Goal: Task Accomplishment & Management: Use online tool/utility

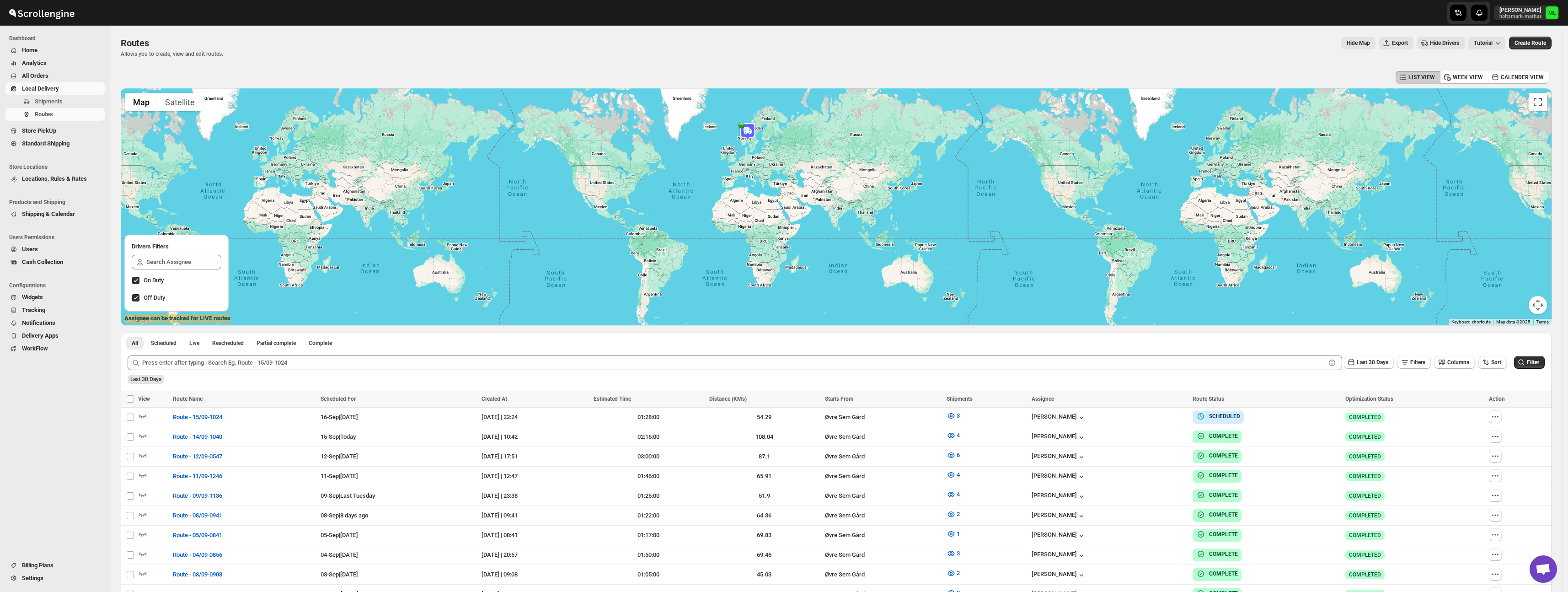
scroll to position [1, 0]
click at [46, 144] on span "Standard Shipping" at bounding box center [46, 143] width 48 height 7
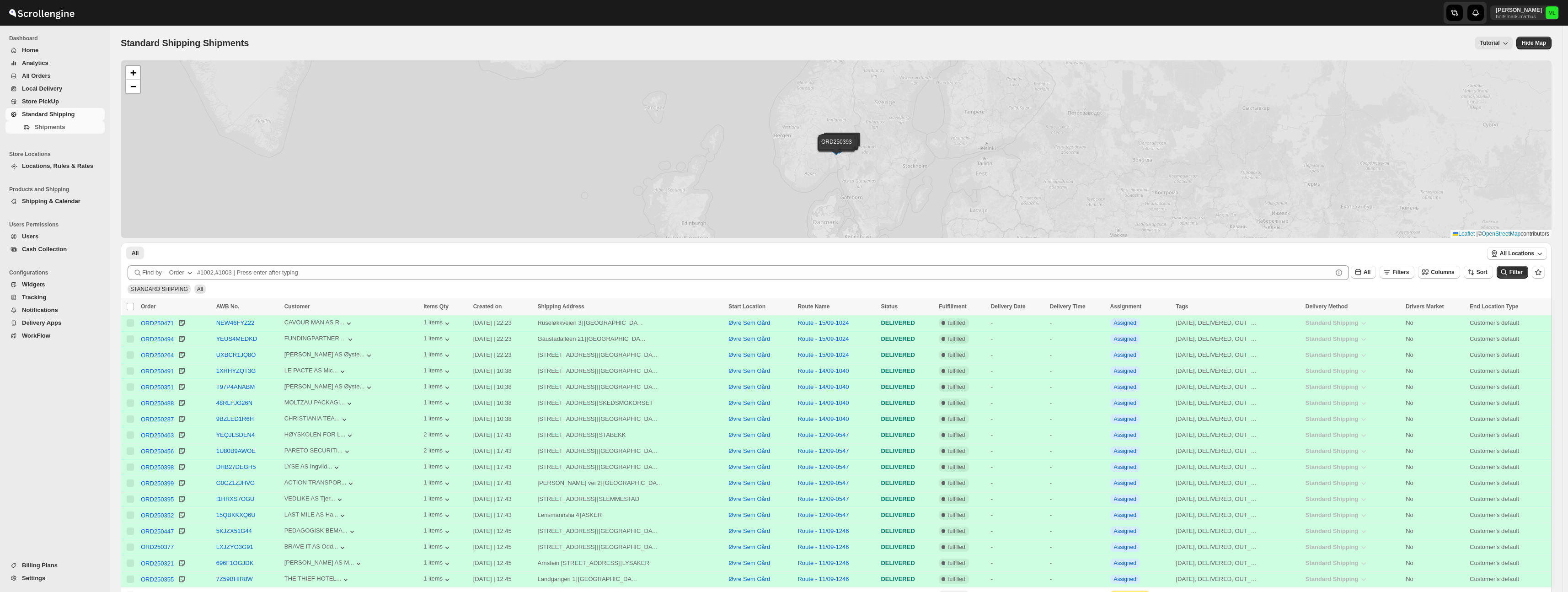
scroll to position [4, 0]
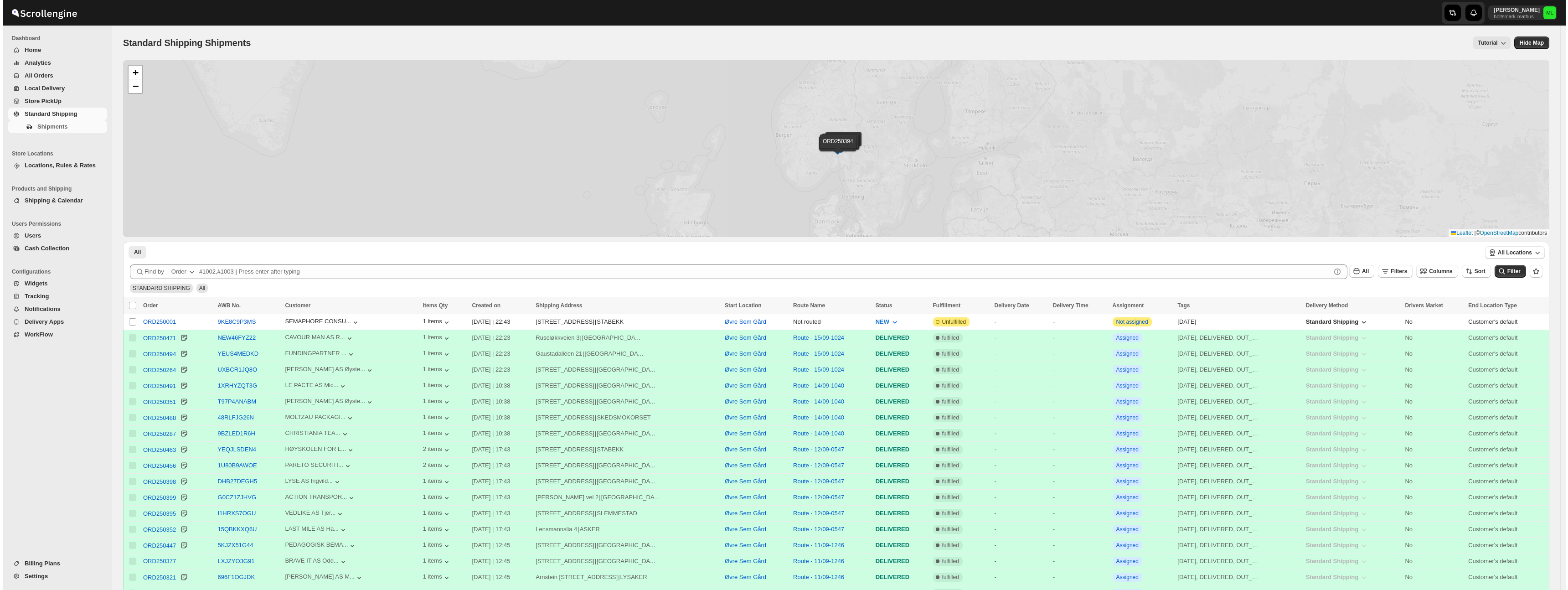
scroll to position [4, 0]
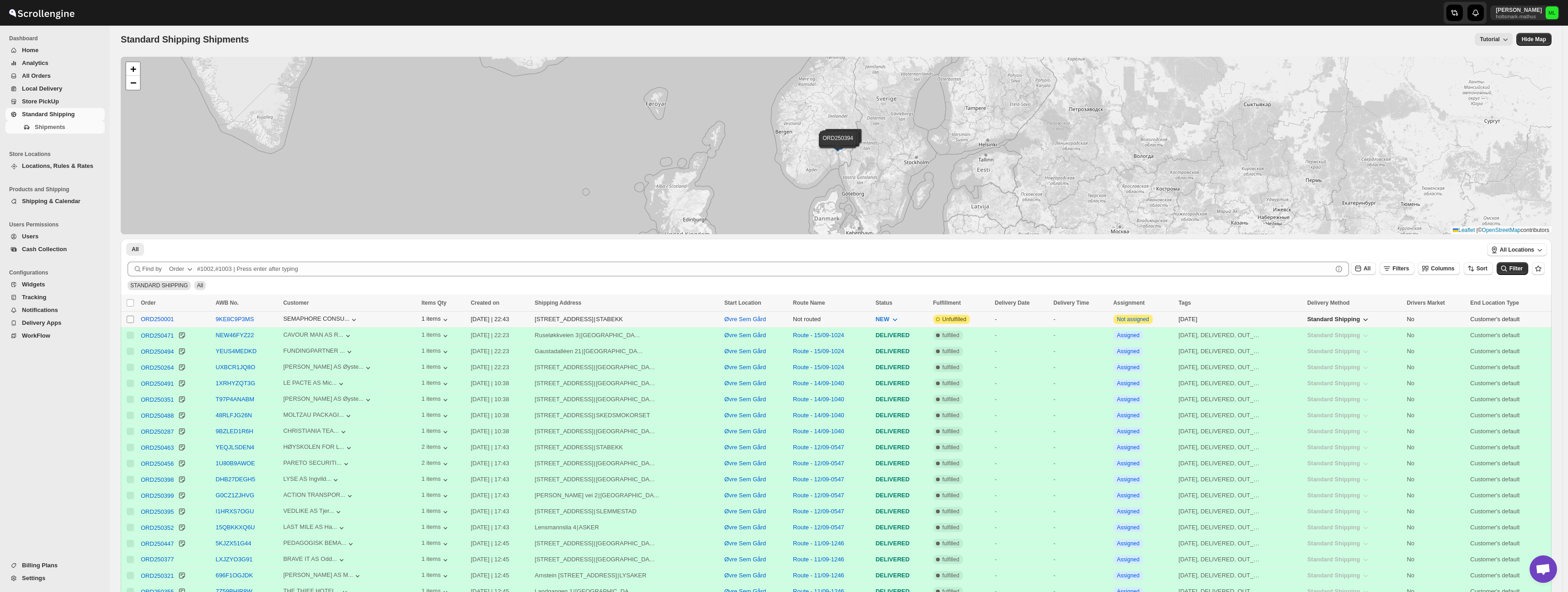
click at [132, 320] on input "Select shipment" at bounding box center [130, 320] width 7 height 7
checkbox input "true"
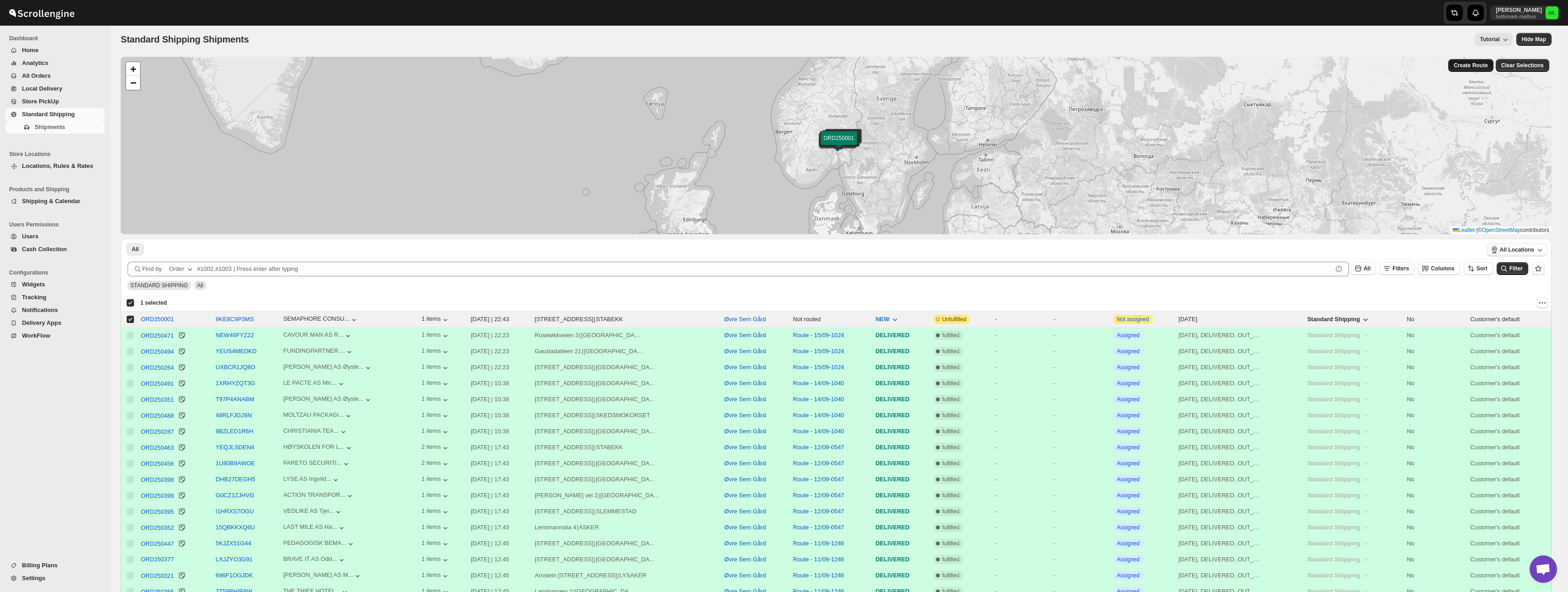
click at [1470, 68] on span "Create Route" at bounding box center [1471, 65] width 34 height 7
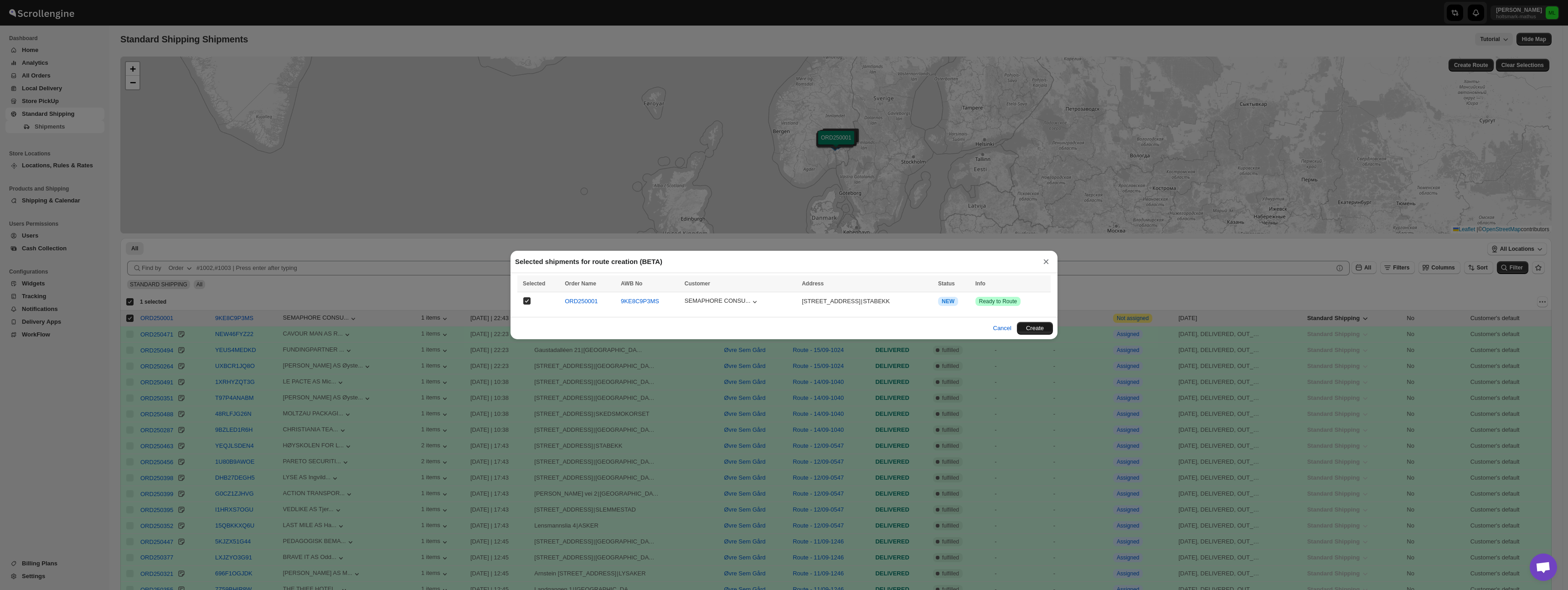
click at [1039, 323] on button "Create" at bounding box center [1035, 328] width 36 height 13
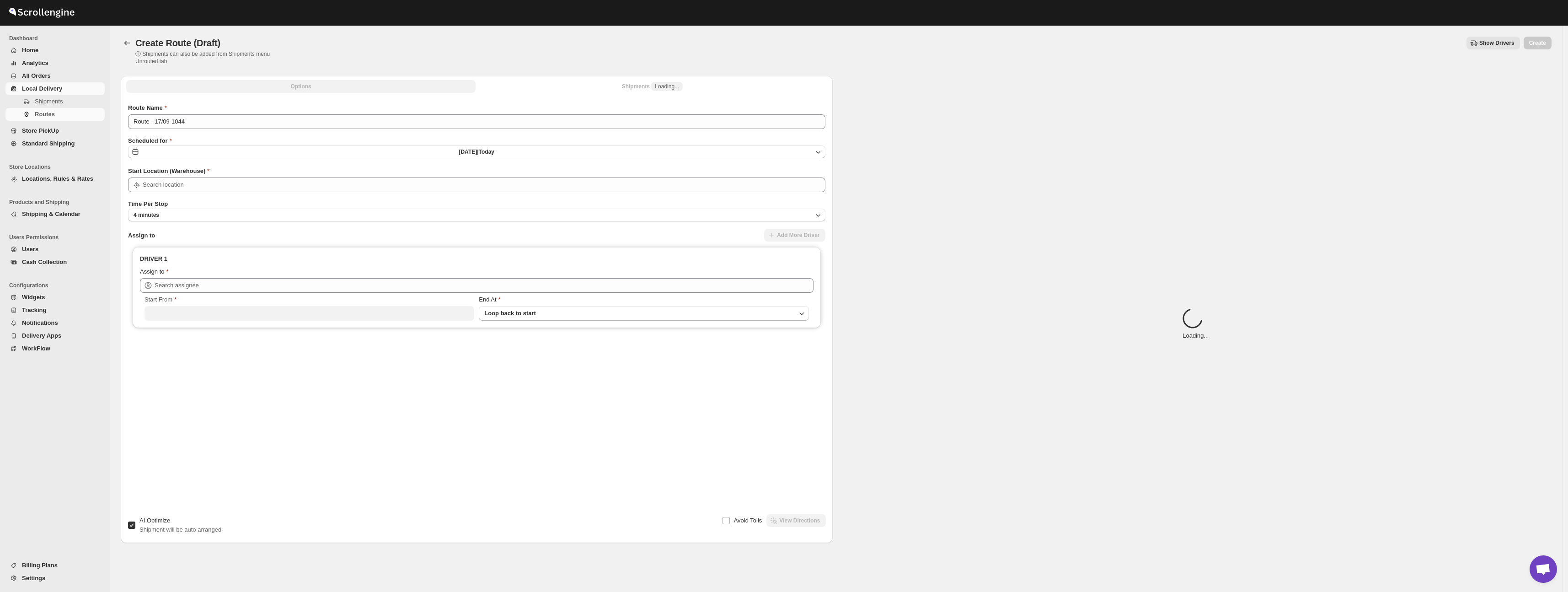
type input "Øvre Sem Gård"
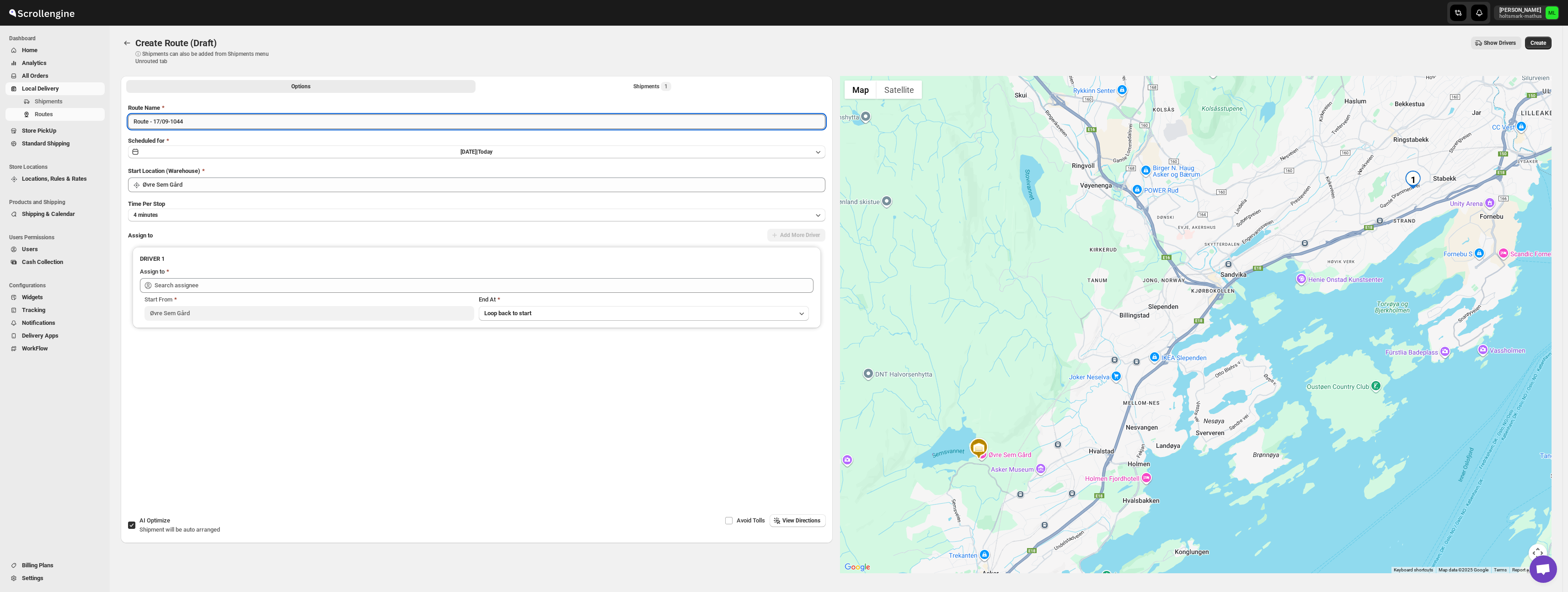
click at [170, 123] on input "Route - 17/09-1044" at bounding box center [477, 122] width 697 height 15
click at [234, 119] on input "Route - 17/09-1044" at bounding box center [477, 122] width 697 height 15
click at [178, 148] on button "[DATE] | [DATE]" at bounding box center [477, 152] width 697 height 13
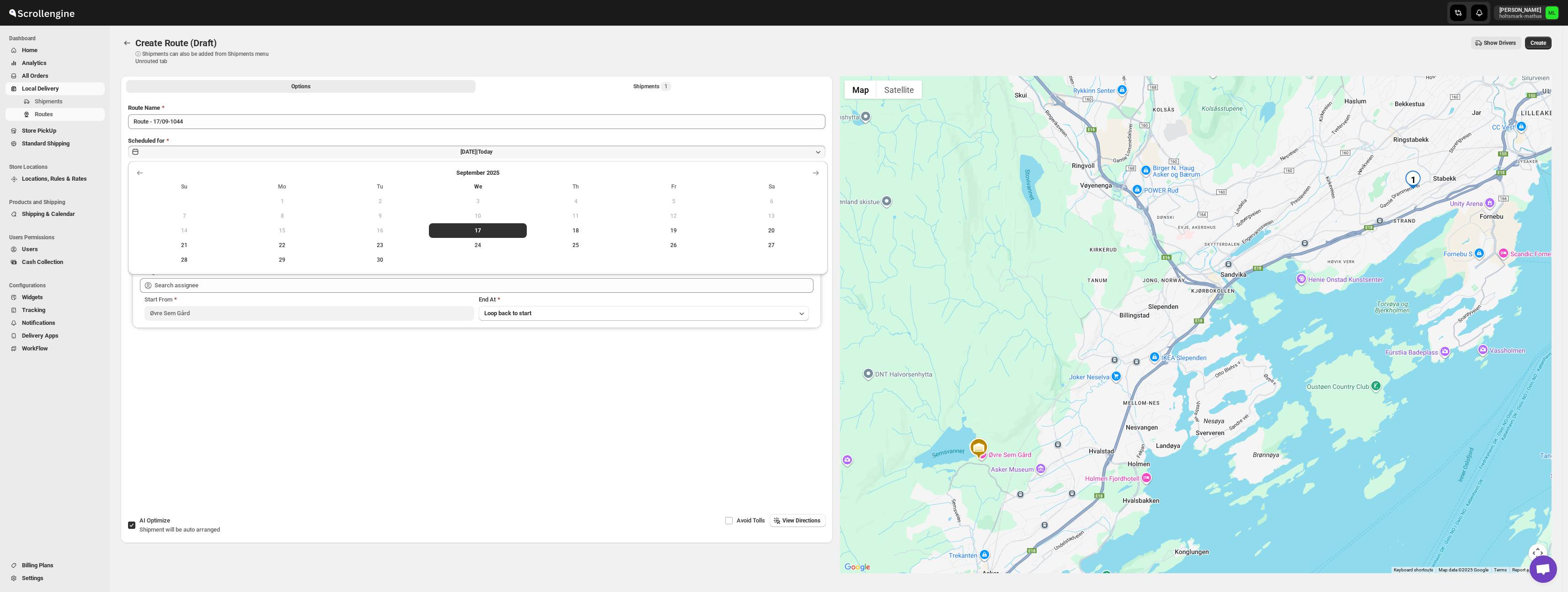
click at [581, 228] on span "18" at bounding box center [576, 230] width 90 height 7
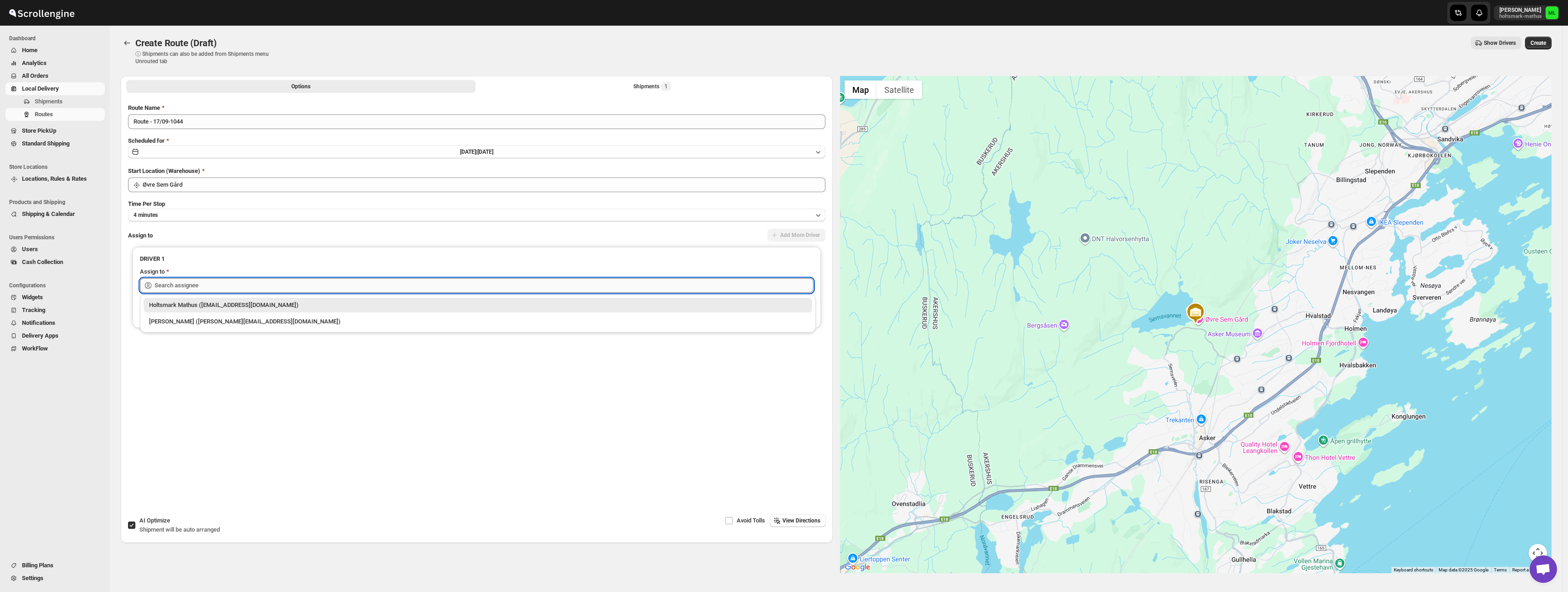
click at [236, 288] on input "text" at bounding box center [484, 285] width 659 height 15
click at [239, 323] on div "[PERSON_NAME] ([PERSON_NAME][EMAIL_ADDRESS][DOMAIN_NAME])" at bounding box center [477, 321] width 658 height 9
type input "[PERSON_NAME] ([PERSON_NAME][EMAIL_ADDRESS][DOMAIN_NAME])"
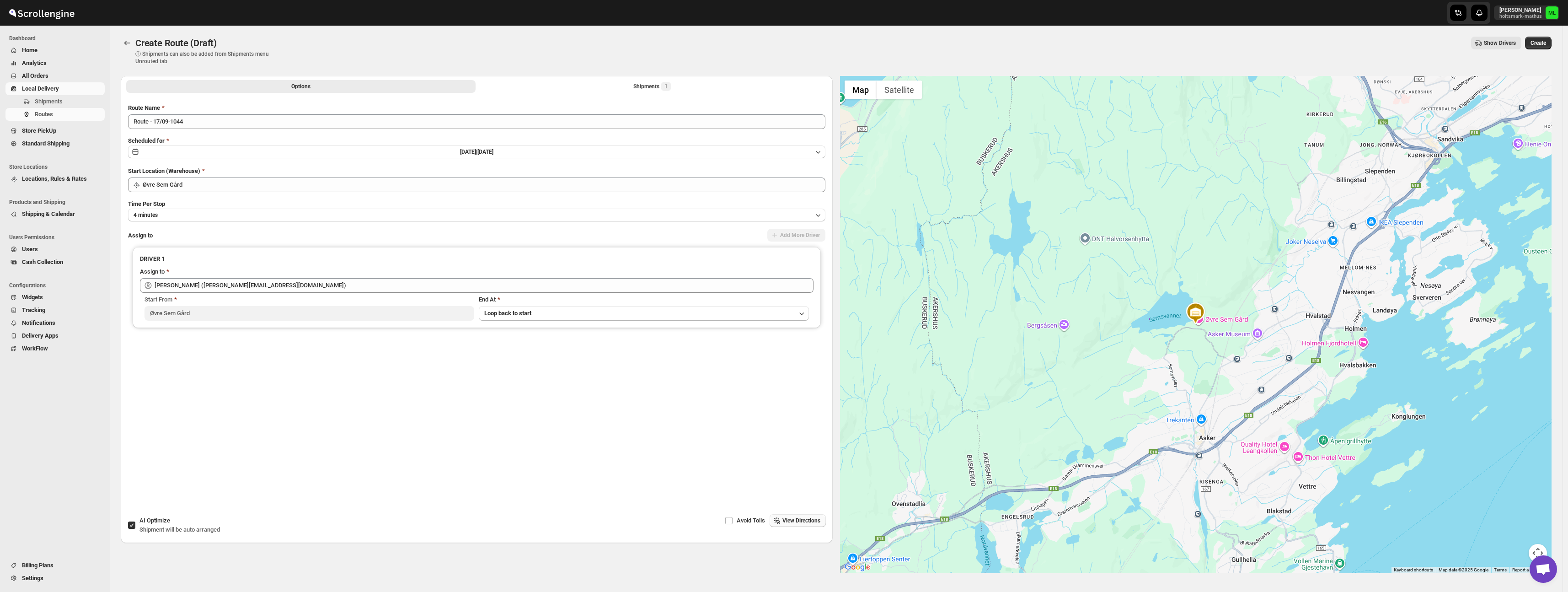
click at [796, 515] on button "View Directions" at bounding box center [797, 521] width 56 height 13
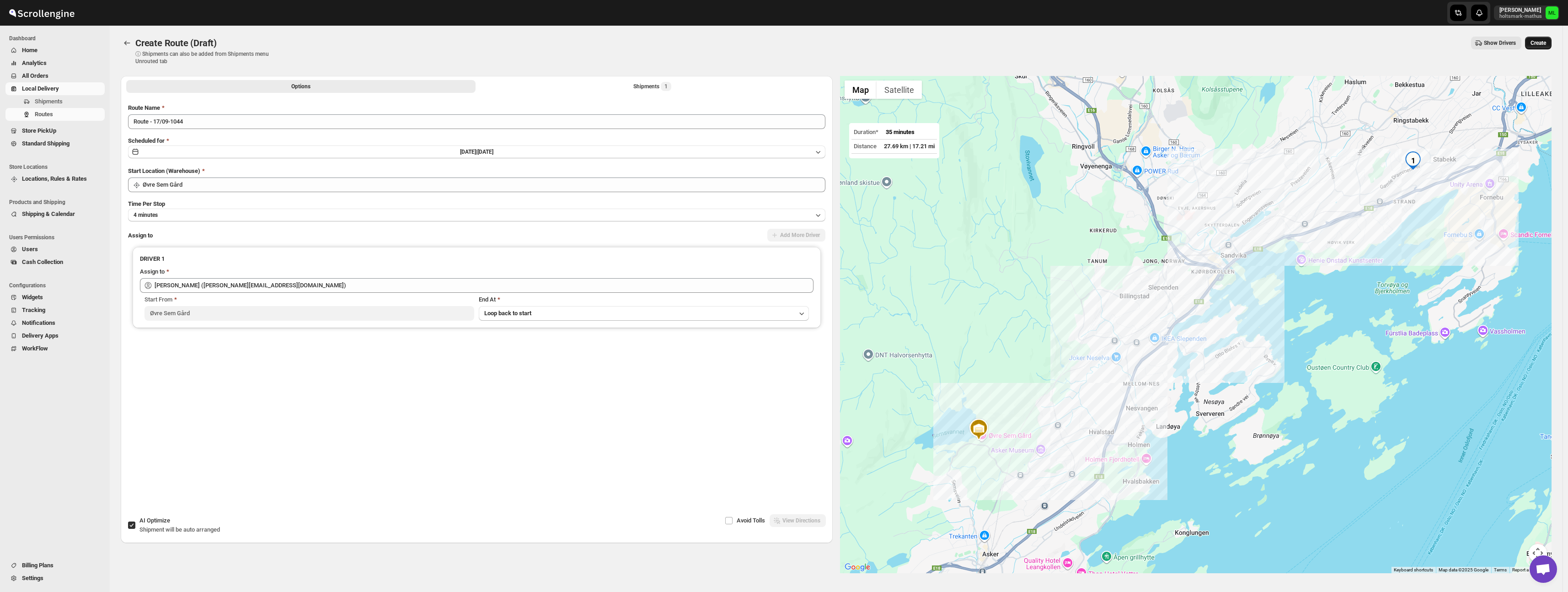
click at [1533, 45] on span "Create" at bounding box center [1537, 43] width 15 height 7
